Goal: Information Seeking & Learning: Learn about a topic

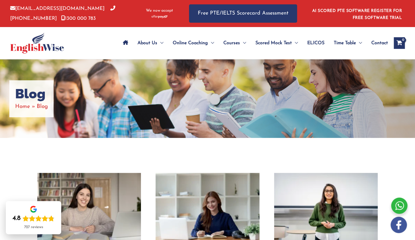
drag, startPoint x: 259, startPoint y: 66, endPoint x: 294, endPoint y: 82, distance: 38.7
click at [259, 67] on div "Blog Home Blog" at bounding box center [207, 98] width 415 height 79
click at [294, 82] on div "Blog Home Blog" at bounding box center [207, 98] width 415 height 79
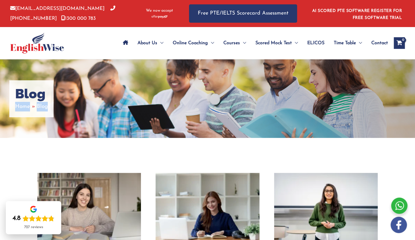
click at [294, 82] on div "Blog Home Blog" at bounding box center [207, 98] width 415 height 79
click at [32, 88] on h1 "Blog" at bounding box center [31, 94] width 33 height 16
click at [265, 127] on div "Blog Home Blog" at bounding box center [207, 98] width 415 height 79
drag, startPoint x: 24, startPoint y: 91, endPoint x: 21, endPoint y: 91, distance: 3.5
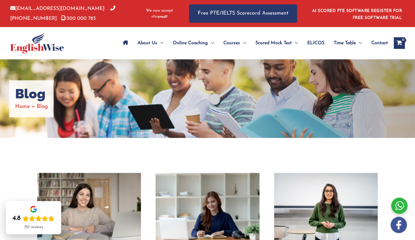
click at [24, 91] on h1 "Blog" at bounding box center [31, 94] width 33 height 16
drag, startPoint x: 16, startPoint y: 91, endPoint x: 58, endPoint y: 107, distance: 44.7
click at [58, 107] on div "Blog Home Blog" at bounding box center [207, 98] width 415 height 79
click at [137, 106] on div "Blog Home Blog" at bounding box center [207, 98] width 415 height 79
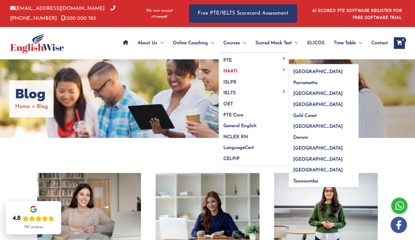
click at [245, 68] on link "NAATI" at bounding box center [254, 69] width 70 height 11
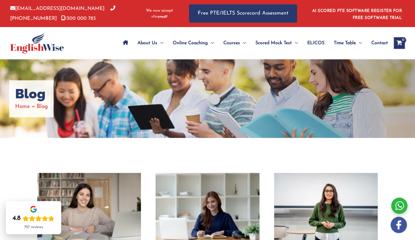
scroll to position [210, 0]
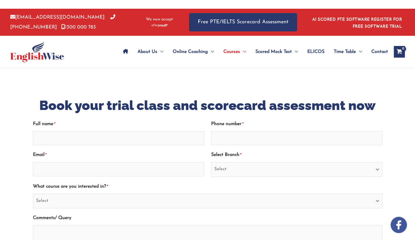
click at [248, 4] on div at bounding box center [207, 6] width 151 height 6
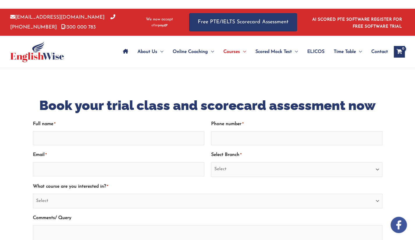
click at [248, 4] on div at bounding box center [207, 6] width 151 height 6
click at [248, 5] on div at bounding box center [207, 6] width 151 height 6
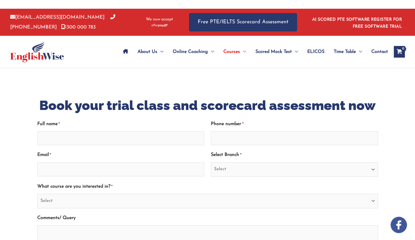
click at [248, 5] on div at bounding box center [207, 6] width 151 height 6
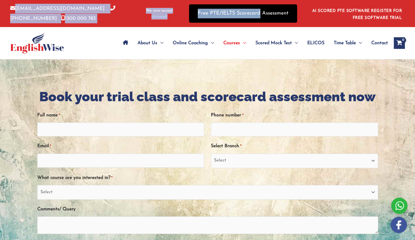
click at [248, 7] on link "Free PTE/IELTS Scorecard Assessment" at bounding box center [243, 13] width 108 height 18
click at [248, 8] on link "Free PTE/IELTS Scorecard Assessment" at bounding box center [243, 13] width 108 height 18
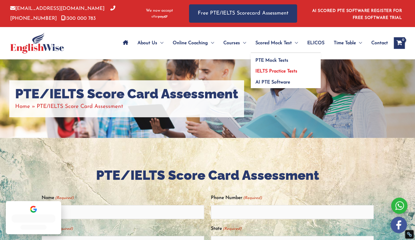
click at [308, 66] on link "IELTS Practice Tests" at bounding box center [286, 69] width 70 height 11
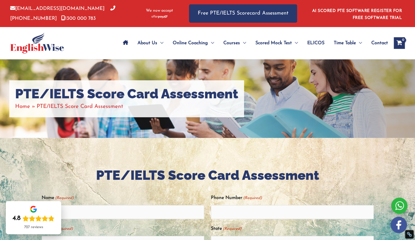
click at [365, 79] on div "PTE/IELTS Score Card Assessment Home PTE/IELTS Score Card Assessment" at bounding box center [207, 98] width 415 height 79
